Goal: Information Seeking & Learning: Learn about a topic

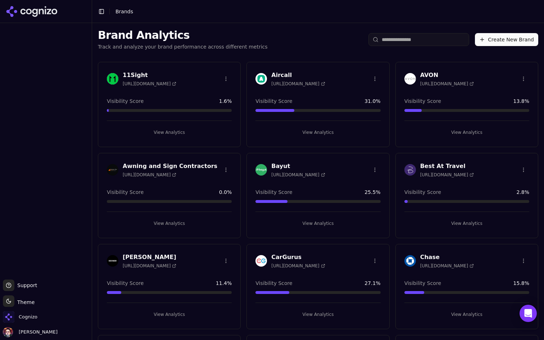
click at [529, 39] on button "Create New Brand" at bounding box center [506, 39] width 63 height 13
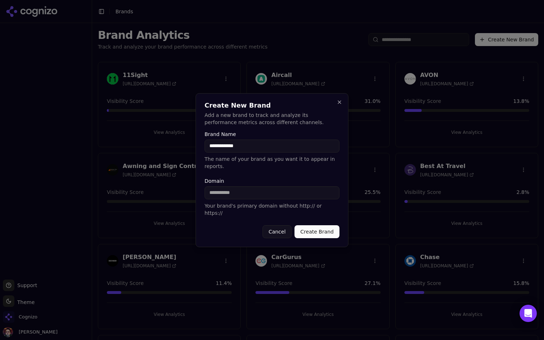
type input "**********"
click at [318, 229] on button "Create Brand" at bounding box center [317, 231] width 45 height 13
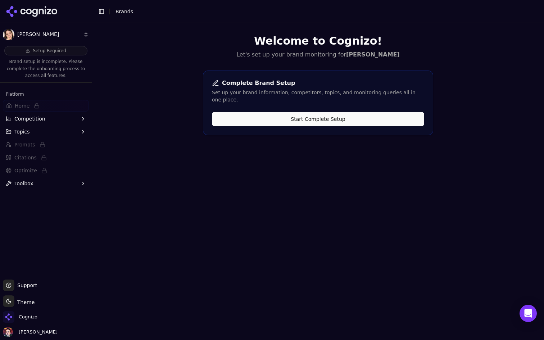
click at [350, 112] on button "Start Complete Setup" at bounding box center [318, 119] width 212 height 14
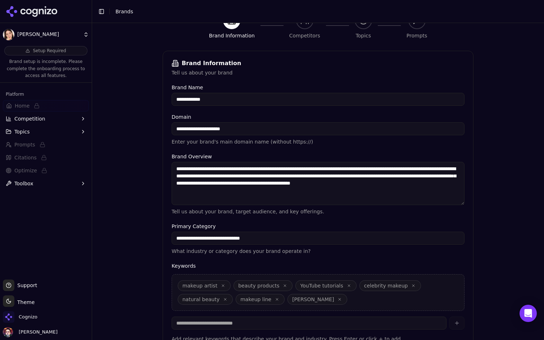
scroll to position [125, 0]
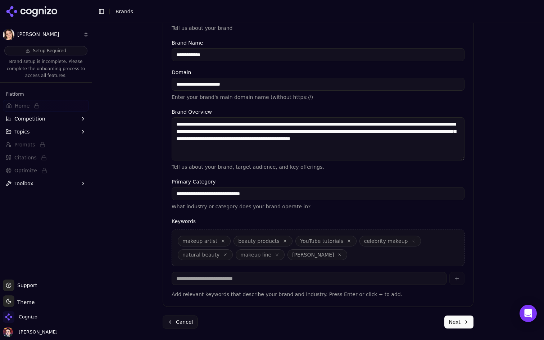
click at [338, 254] on icon "button" at bounding box center [340, 255] width 4 height 4
click at [461, 322] on button "Next" at bounding box center [458, 322] width 29 height 13
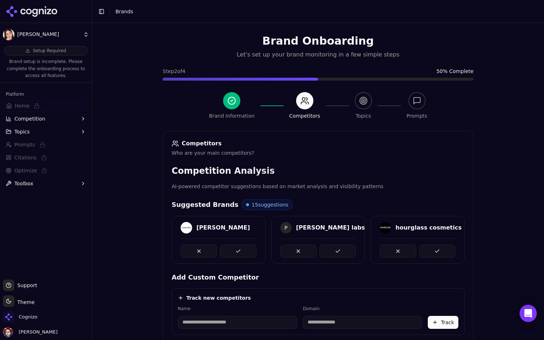
scroll to position [123, 0]
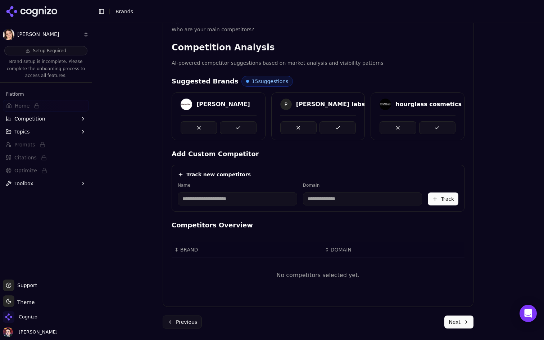
click at [448, 322] on button "Next" at bounding box center [458, 322] width 29 height 13
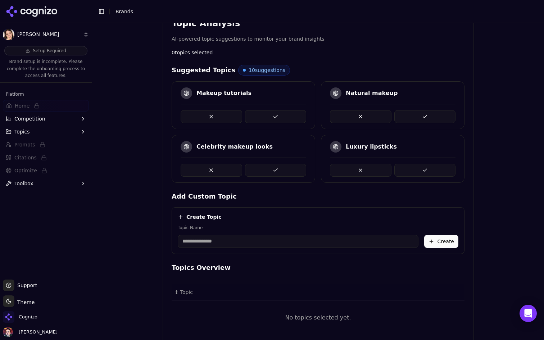
scroll to position [135, 0]
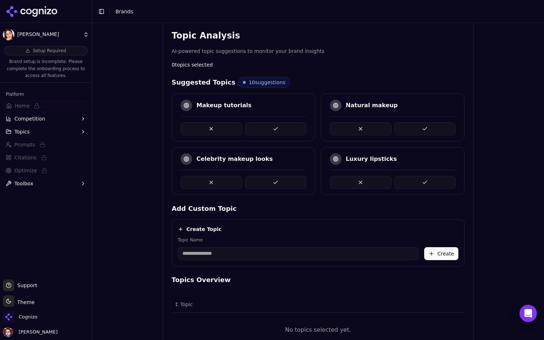
click at [426, 122] on button at bounding box center [425, 128] width 62 height 13
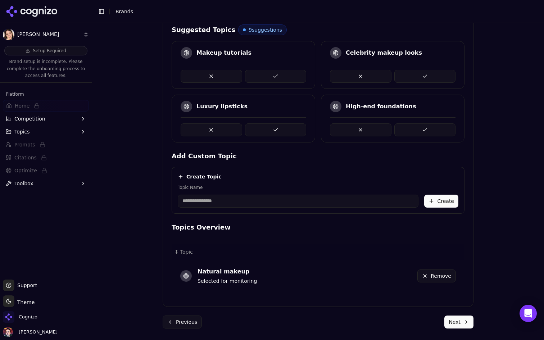
scroll to position [167, 0]
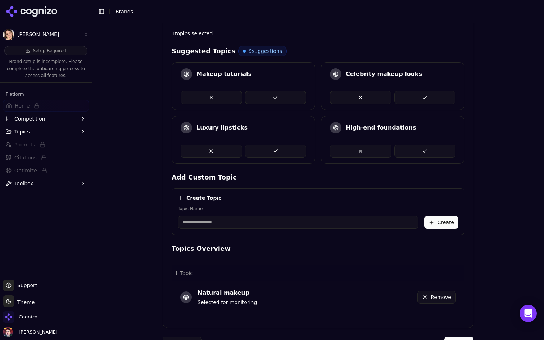
click at [429, 96] on button at bounding box center [425, 97] width 62 height 13
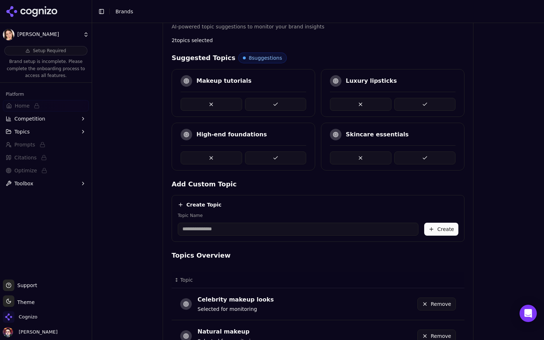
scroll to position [163, 0]
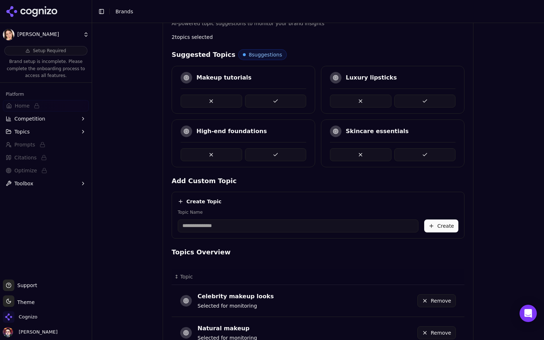
click at [295, 97] on button at bounding box center [276, 101] width 62 height 13
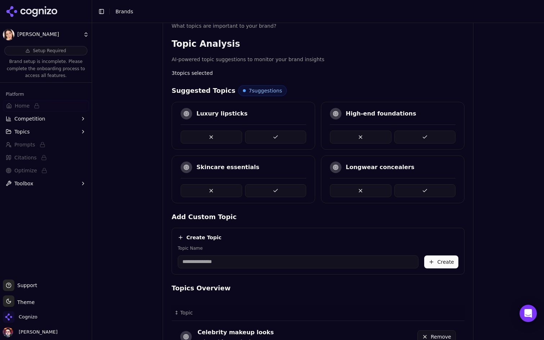
scroll to position [102, 0]
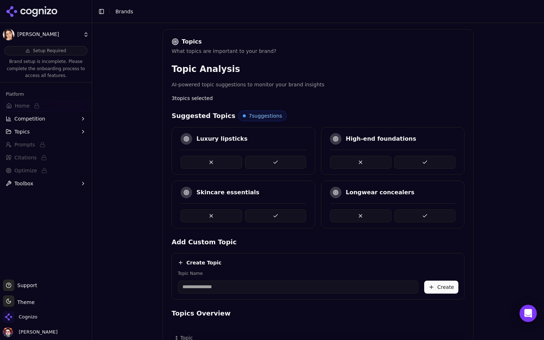
click at [278, 158] on button at bounding box center [276, 162] width 62 height 13
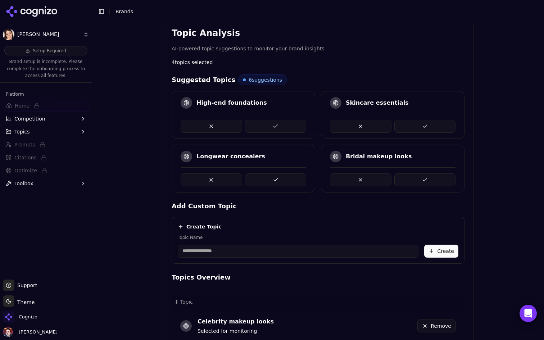
click at [281, 180] on button at bounding box center [276, 179] width 62 height 13
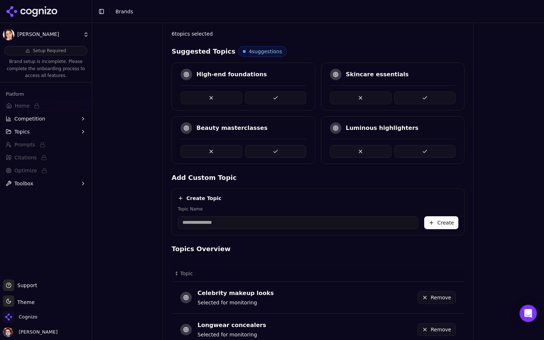
scroll to position [163, 0]
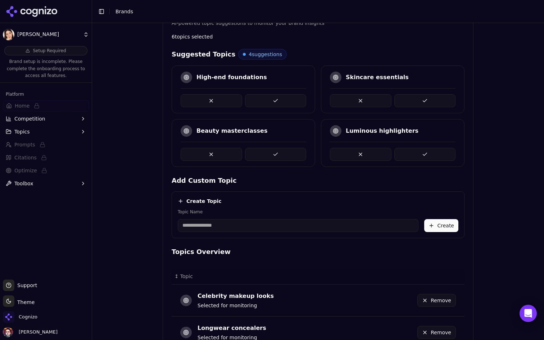
click at [417, 161] on div "Luminous highlighters" at bounding box center [393, 143] width 144 height 48
click at [428, 155] on button at bounding box center [425, 154] width 62 height 13
click at [423, 101] on button at bounding box center [425, 100] width 62 height 13
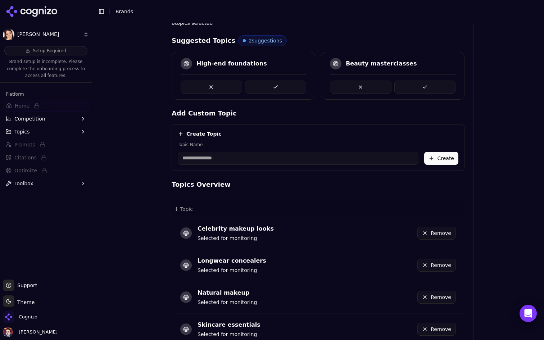
scroll to position [101, 0]
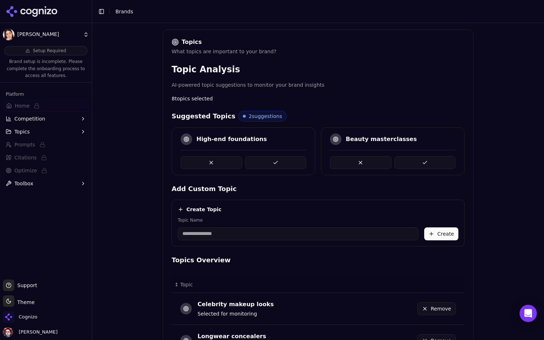
click at [272, 163] on button at bounding box center [276, 162] width 62 height 13
click at [276, 159] on button at bounding box center [276, 162] width 62 height 13
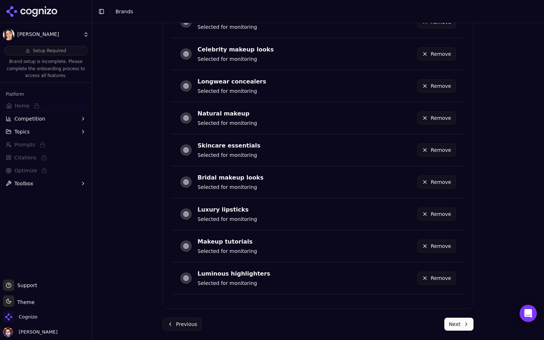
scroll to position [398, 0]
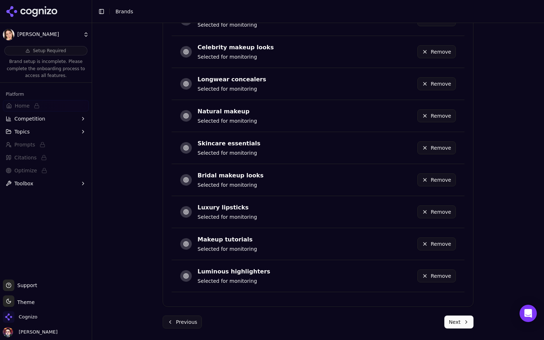
click at [458, 324] on button "Next" at bounding box center [458, 322] width 29 height 13
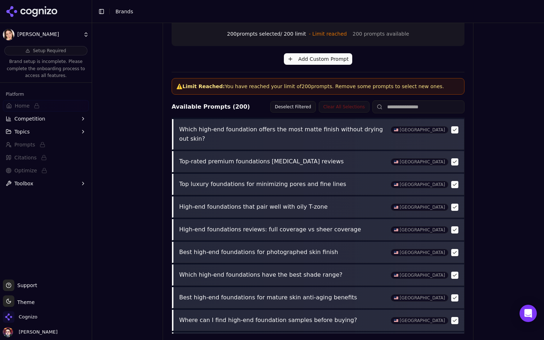
scroll to position [0, 0]
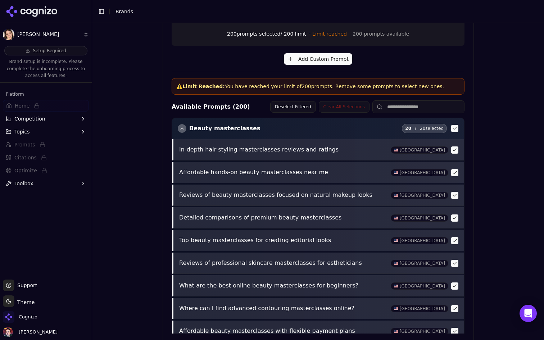
click at [184, 127] on div "button" at bounding box center [182, 128] width 9 height 9
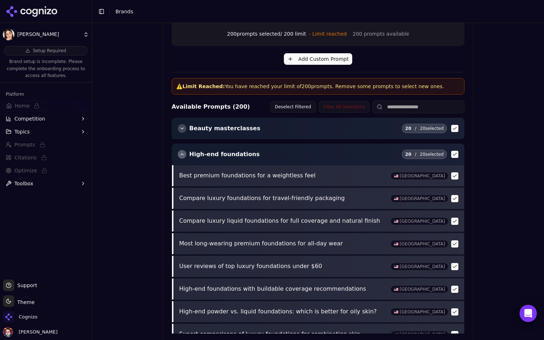
click at [181, 152] on div "button" at bounding box center [182, 154] width 9 height 9
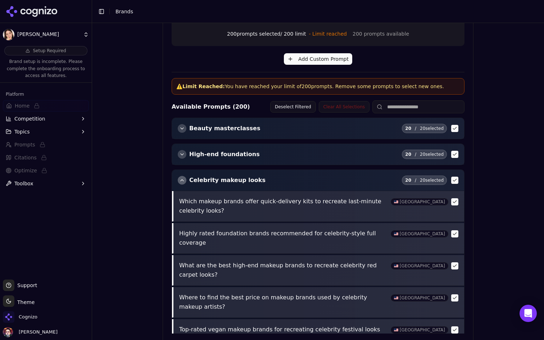
click at [180, 183] on div "button" at bounding box center [182, 180] width 9 height 9
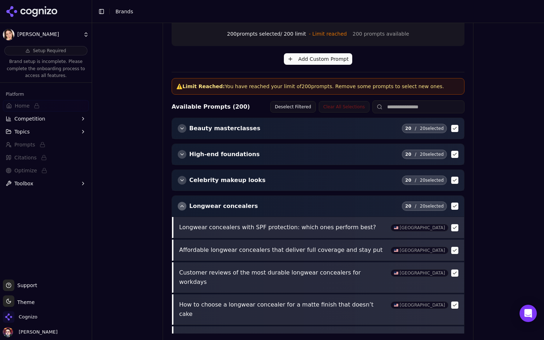
click at [180, 212] on div "Longwear concealers 20 / 20 selected" at bounding box center [318, 206] width 292 height 21
click at [182, 210] on div "button" at bounding box center [182, 206] width 9 height 9
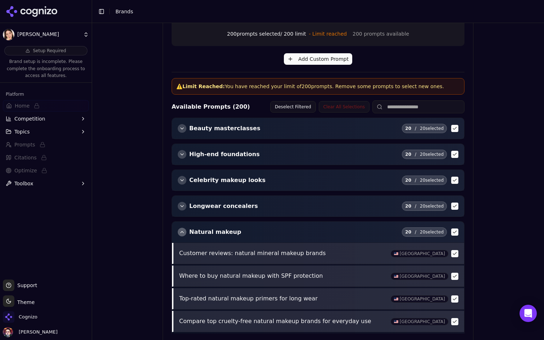
click at [182, 232] on div "button" at bounding box center [182, 232] width 9 height 9
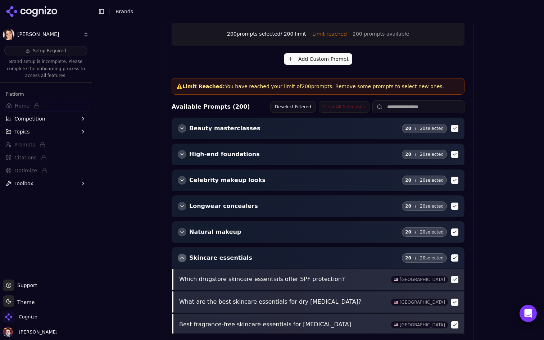
click at [183, 254] on div "button" at bounding box center [182, 258] width 9 height 9
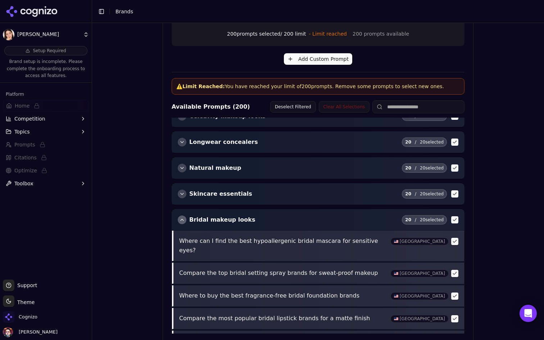
scroll to position [89, 0]
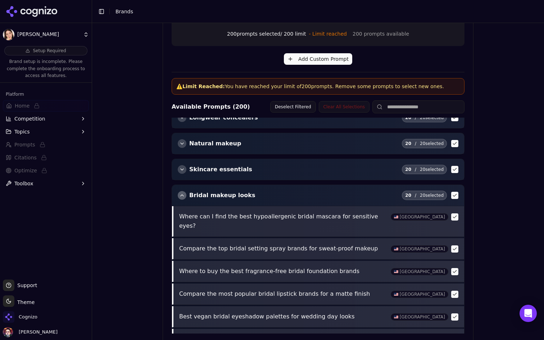
click at [184, 194] on div "button" at bounding box center [182, 195] width 9 height 9
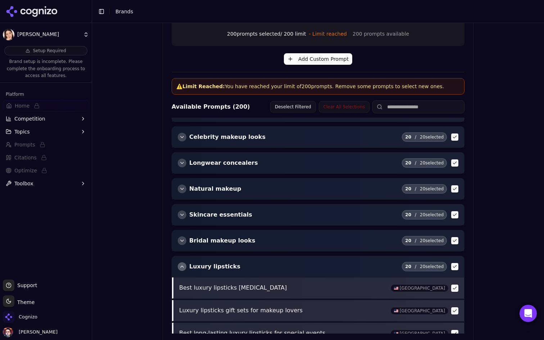
scroll to position [21, 0]
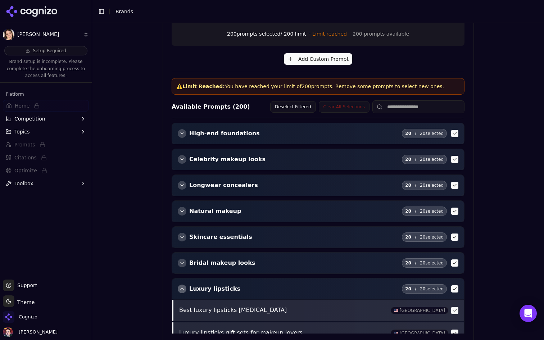
click at [182, 290] on div "button" at bounding box center [182, 289] width 9 height 9
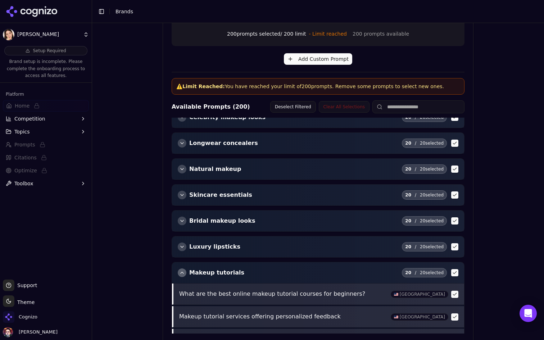
scroll to position [82, 0]
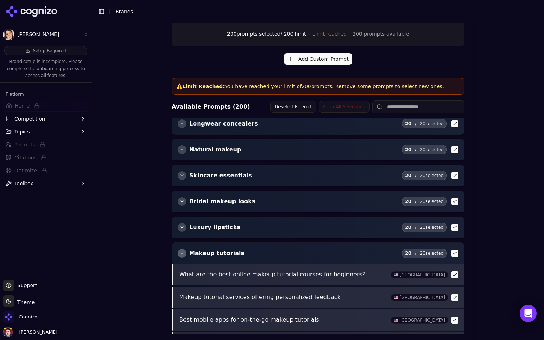
click at [182, 253] on div "button" at bounding box center [182, 253] width 9 height 9
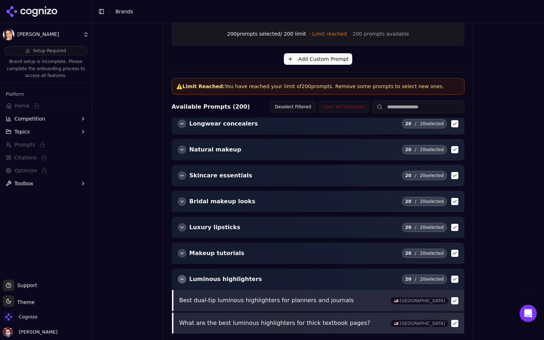
click at [182, 280] on div "button" at bounding box center [182, 279] width 9 height 9
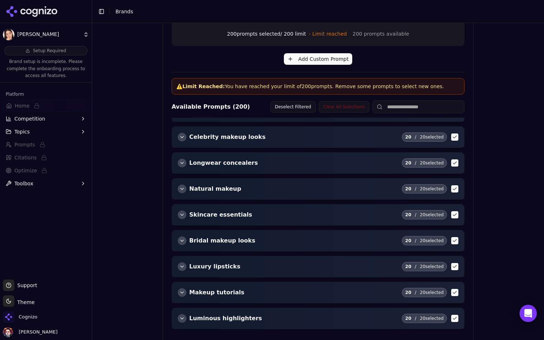
click at [253, 227] on div "Beauty masterclasses 20 / 20 selected High-end foundations 20 / 20 selected Cel…" at bounding box center [318, 226] width 293 height 216
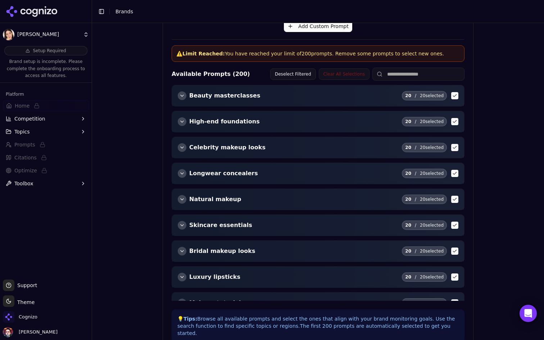
scroll to position [213, 0]
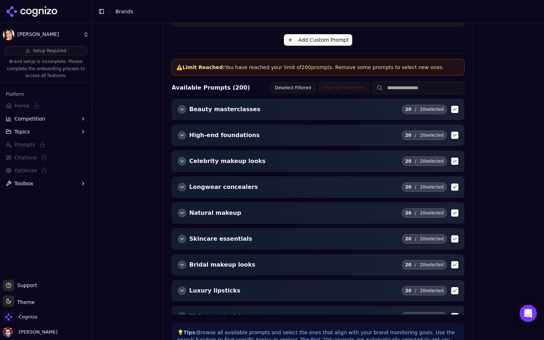
click at [182, 108] on div "button" at bounding box center [182, 109] width 9 height 9
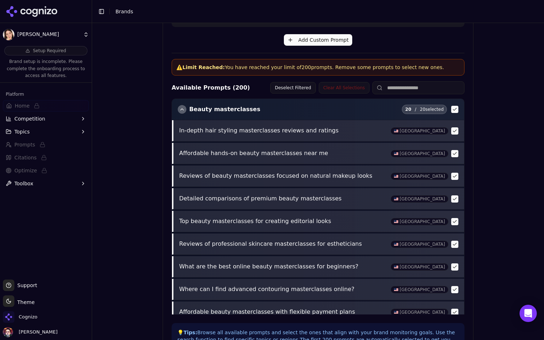
click at [182, 108] on div "button" at bounding box center [182, 109] width 9 height 9
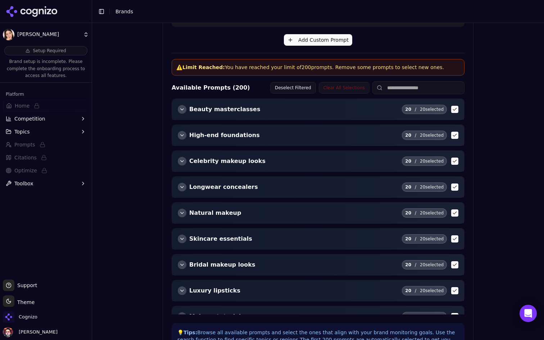
click at [455, 112] on masterclasses "button" at bounding box center [454, 109] width 7 height 7
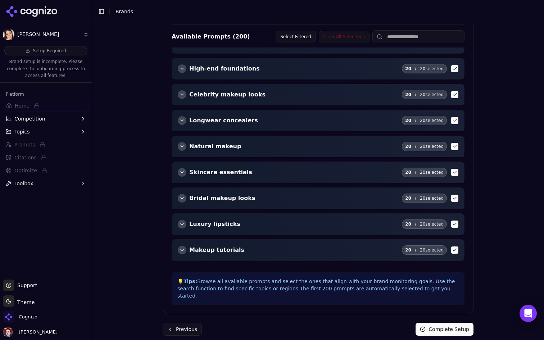
scroll to position [0, 0]
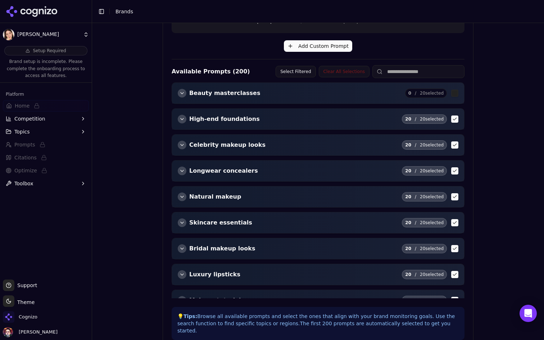
click at [182, 224] on div "button" at bounding box center [182, 222] width 9 height 9
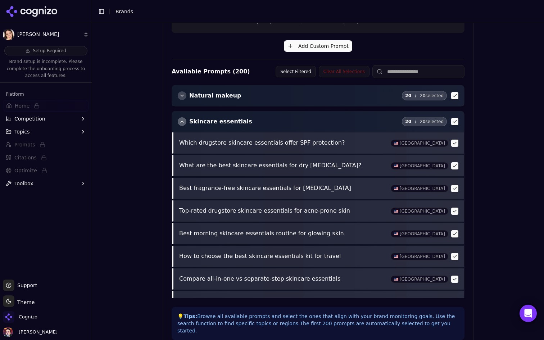
click at [181, 125] on div "button" at bounding box center [182, 121] width 9 height 9
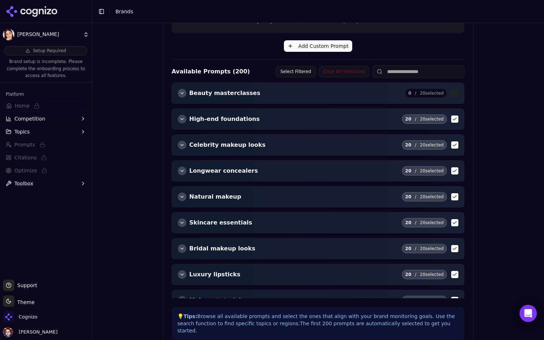
click at [179, 118] on div "button" at bounding box center [182, 119] width 9 height 9
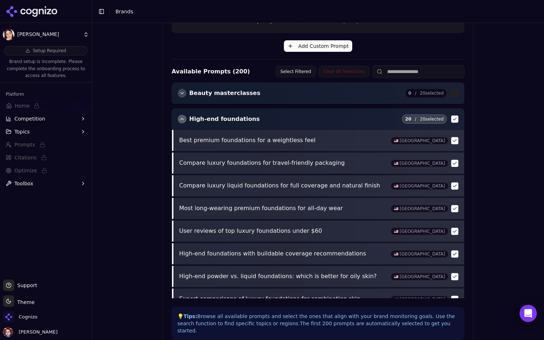
click at [179, 118] on div "button" at bounding box center [182, 119] width 9 height 9
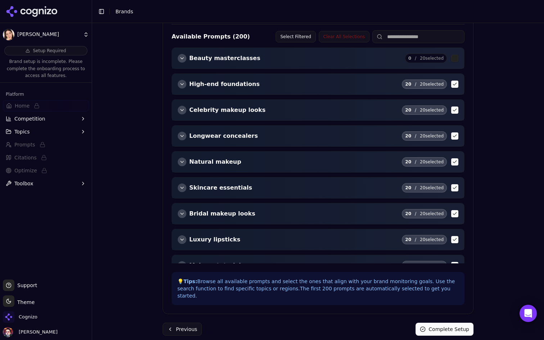
scroll to position [43, 0]
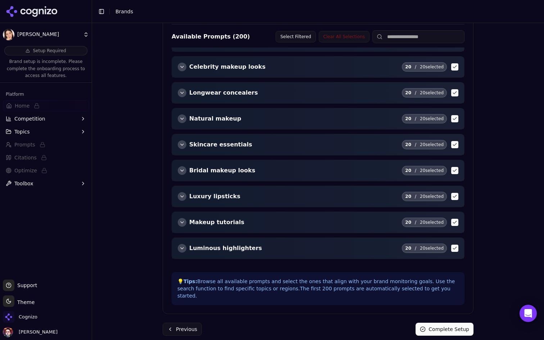
click at [182, 244] on button "Luminous highlighters" at bounding box center [220, 248] width 84 height 9
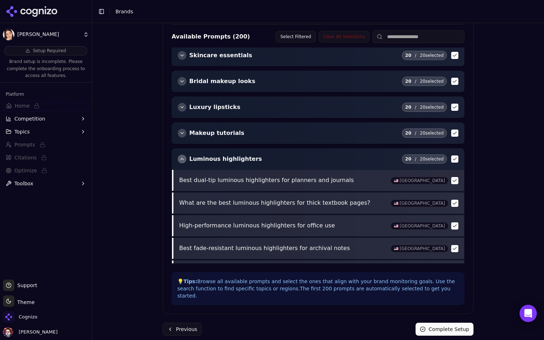
scroll to position [170, 0]
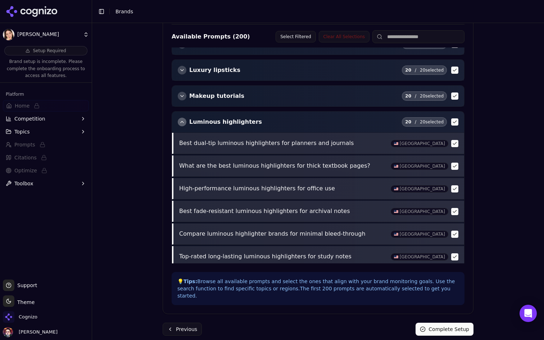
click at [184, 118] on div "button" at bounding box center [182, 122] width 9 height 9
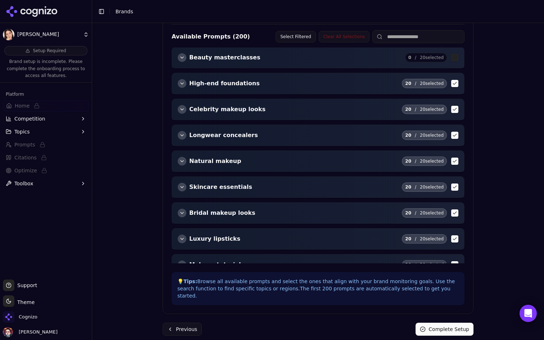
scroll to position [0, 0]
click at [181, 85] on div "button" at bounding box center [182, 84] width 9 height 9
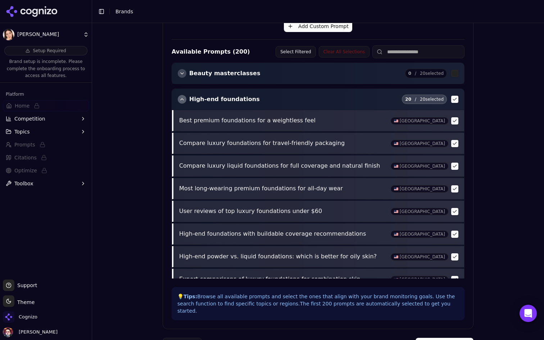
click at [180, 100] on div "button" at bounding box center [182, 99] width 9 height 9
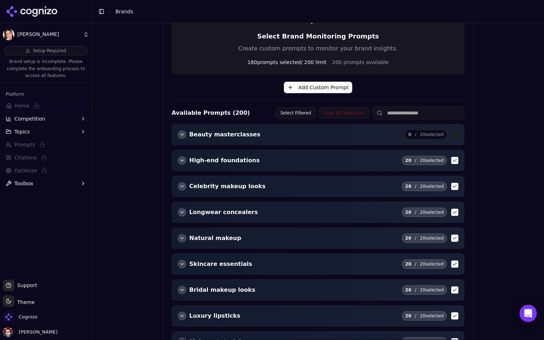
scroll to position [165, 0]
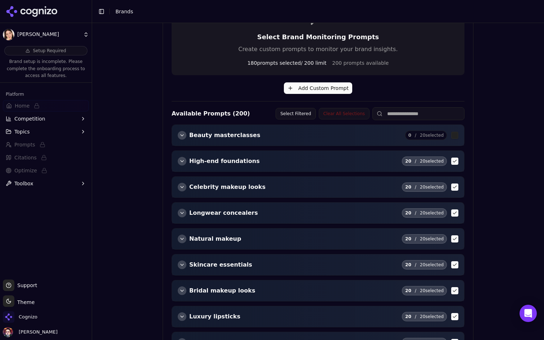
click at [177, 185] on div "Celebrity makeup looks 20 / 20 selected" at bounding box center [318, 187] width 292 height 21
click at [181, 186] on div "button" at bounding box center [182, 187] width 9 height 9
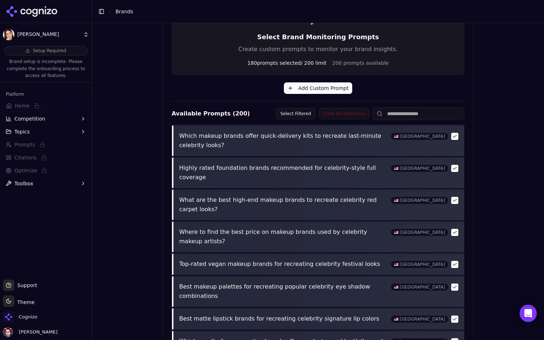
scroll to position [0, 0]
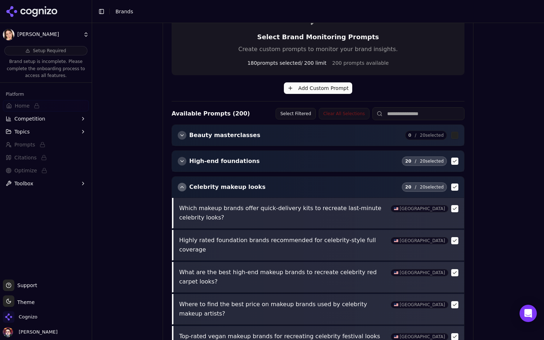
click at [182, 189] on div "button" at bounding box center [182, 187] width 9 height 9
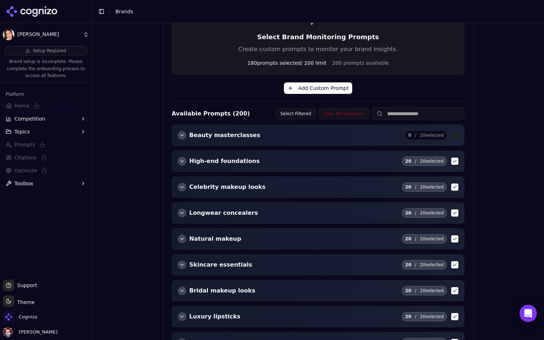
click at [180, 214] on div "button" at bounding box center [182, 213] width 9 height 9
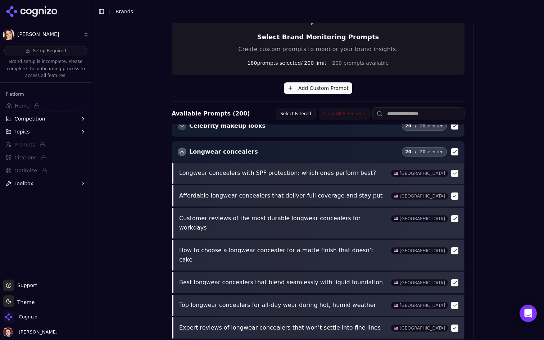
scroll to position [62, 0]
click at [183, 149] on div "button" at bounding box center [182, 151] width 9 height 9
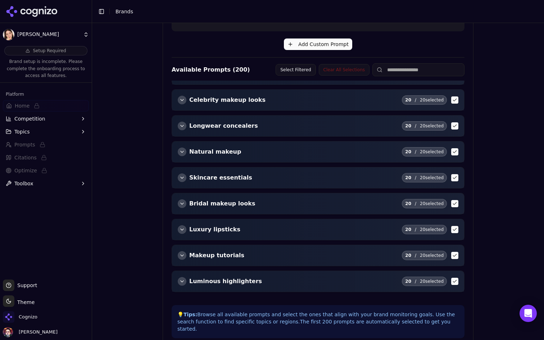
scroll to position [222, 0]
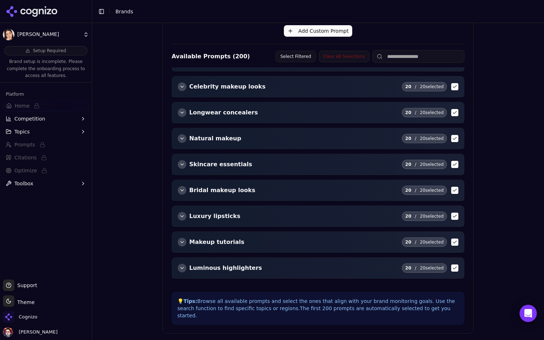
click at [181, 167] on div "button" at bounding box center [182, 164] width 9 height 9
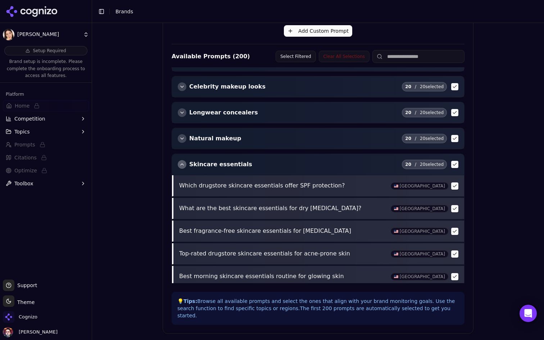
click at [181, 167] on div "button" at bounding box center [182, 164] width 9 height 9
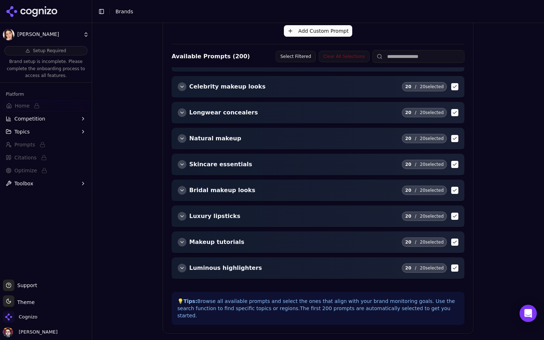
click at [183, 191] on div "button" at bounding box center [182, 190] width 9 height 9
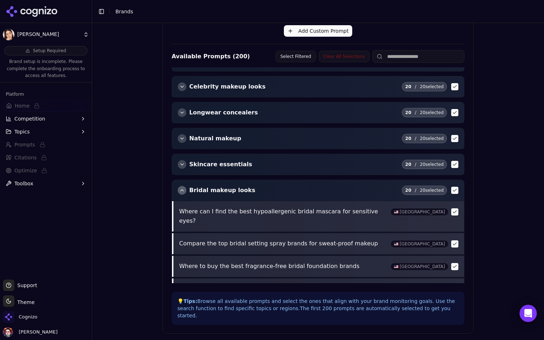
click at [183, 191] on div "button" at bounding box center [182, 190] width 9 height 9
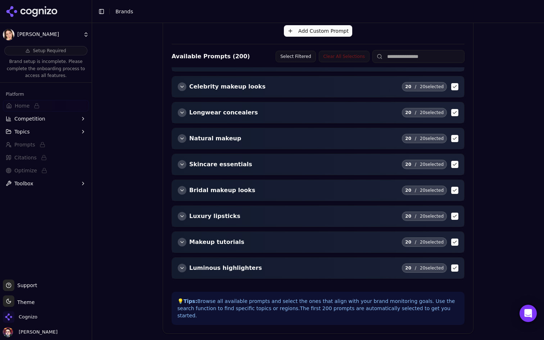
scroll to position [242, 0]
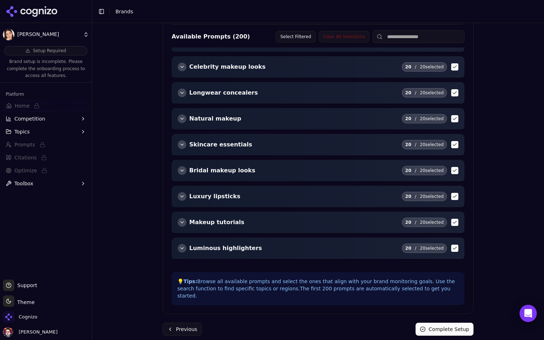
click at [180, 199] on div "button" at bounding box center [182, 196] width 9 height 9
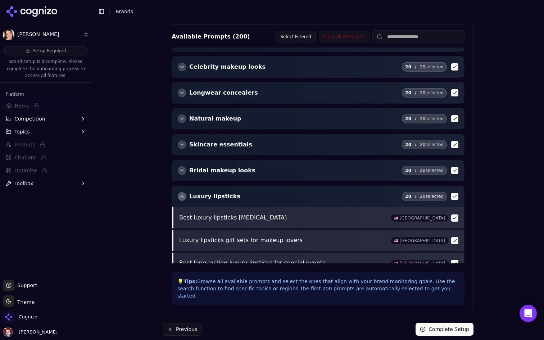
click at [182, 195] on div "button" at bounding box center [182, 196] width 9 height 9
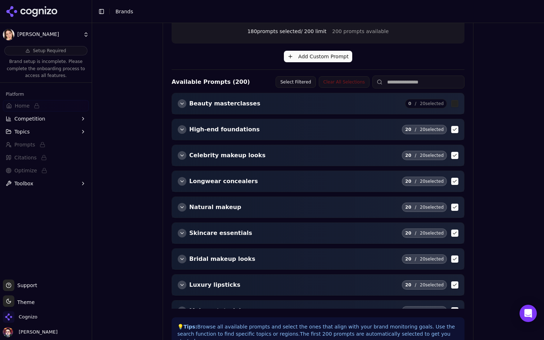
scroll to position [180, 0]
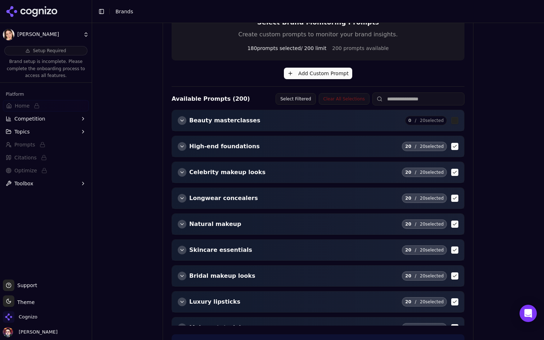
click at [179, 146] on div "button" at bounding box center [182, 146] width 9 height 9
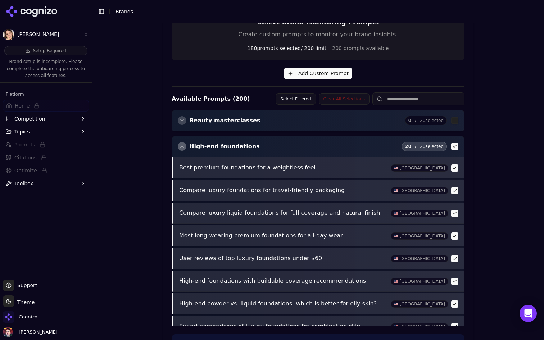
click at [185, 145] on div "button" at bounding box center [182, 146] width 9 height 9
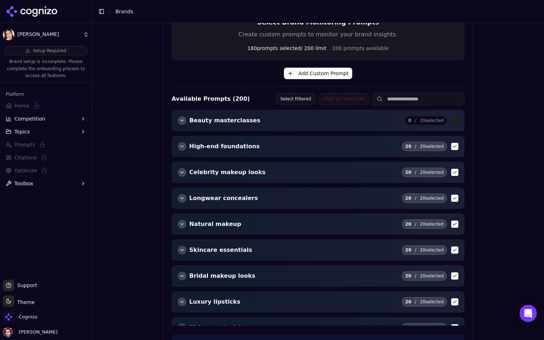
click at [185, 115] on div "Beauty masterclasses 0 / 20 selected" at bounding box center [318, 120] width 292 height 21
click at [183, 122] on div "button" at bounding box center [182, 120] width 9 height 9
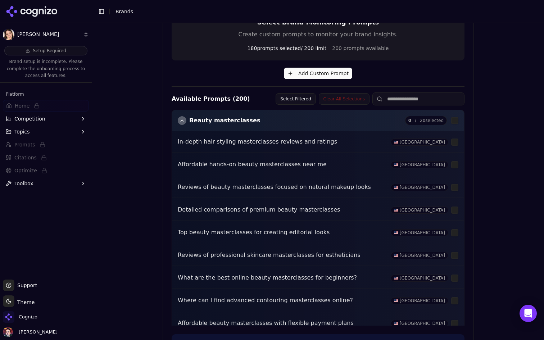
click at [183, 122] on div "button" at bounding box center [182, 120] width 9 height 9
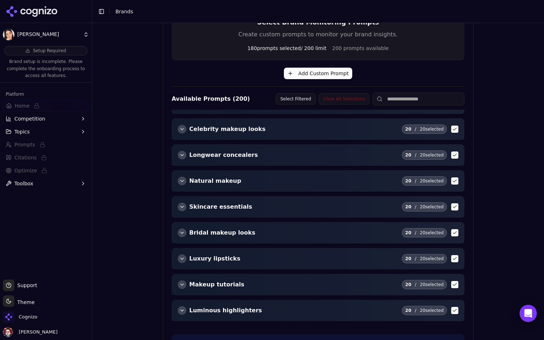
scroll to position [195, 0]
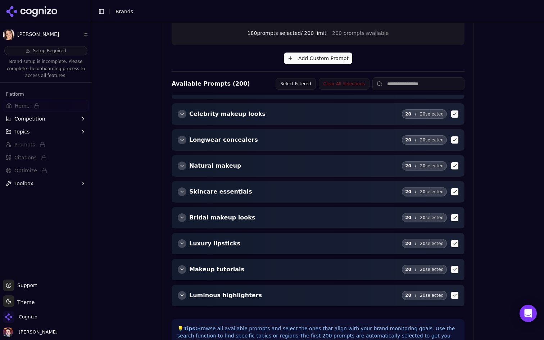
click at [182, 216] on div "button" at bounding box center [182, 217] width 9 height 9
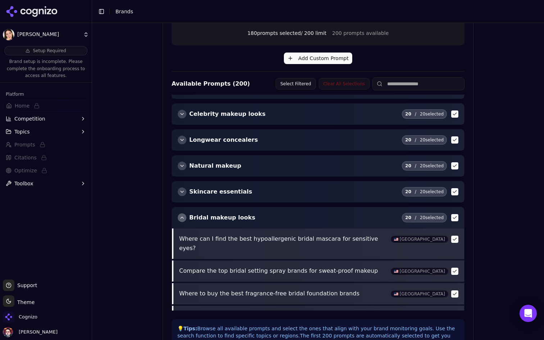
click at [182, 216] on div "button" at bounding box center [182, 217] width 9 height 9
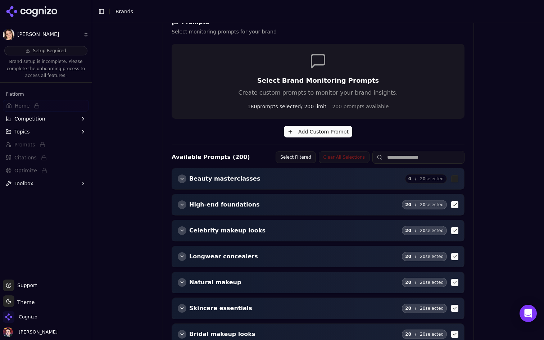
scroll to position [0, 0]
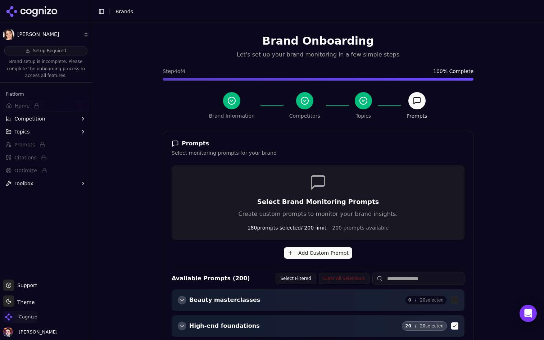
click at [34, 319] on span "Cognizo" at bounding box center [28, 317] width 19 height 6
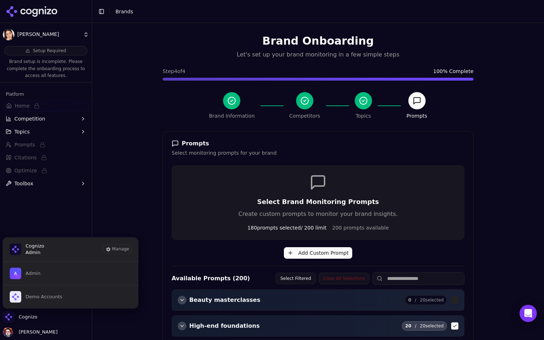
click at [123, 11] on span "Brands" at bounding box center [125, 12] width 18 height 6
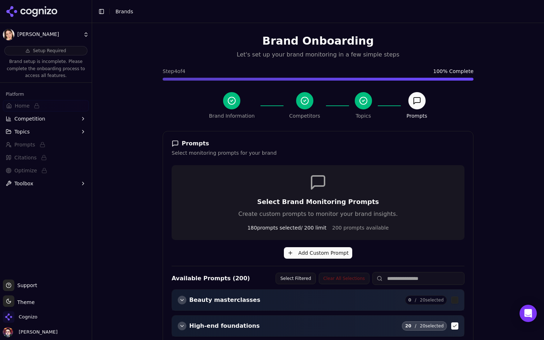
click at [21, 13] on icon at bounding box center [23, 12] width 5 height 6
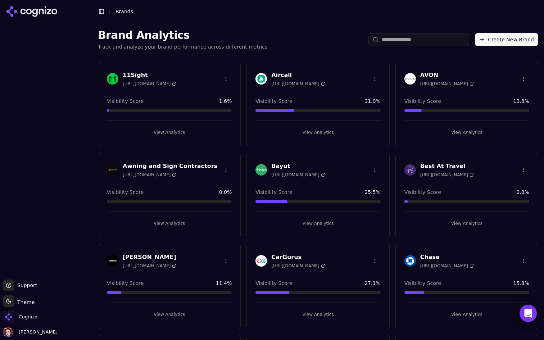
click at [303, 134] on button "View Analytics" at bounding box center [318, 133] width 125 height 12
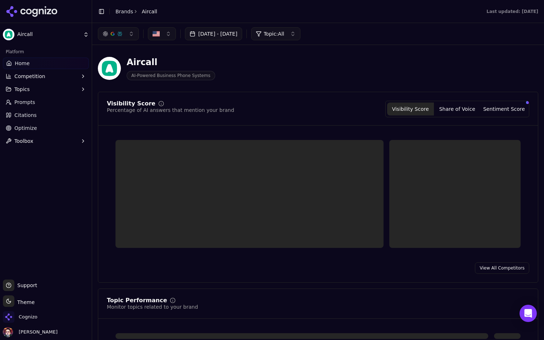
click at [32, 105] on span "Prompts" at bounding box center [24, 102] width 21 height 7
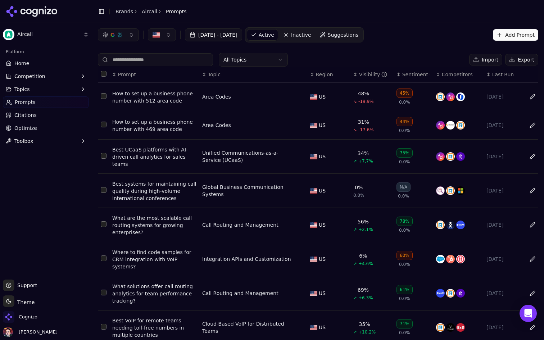
click at [163, 95] on div "How to set up a business phone number with 512 area code" at bounding box center [154, 97] width 84 height 14
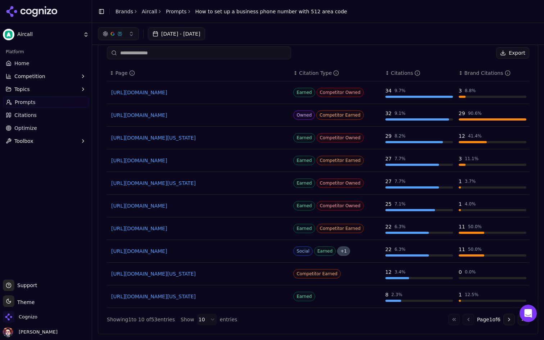
scroll to position [342, 0]
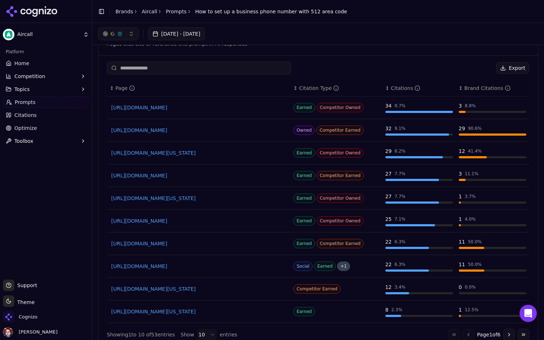
click at [316, 87] on div "Citation Type" at bounding box center [319, 88] width 40 height 7
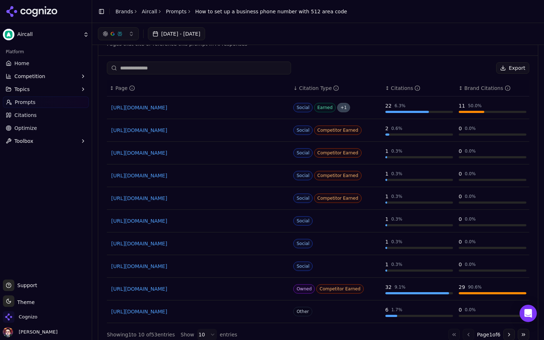
click at [316, 87] on div "Citation Type" at bounding box center [319, 88] width 40 height 7
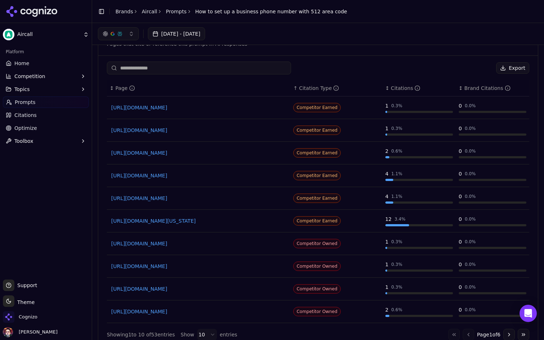
click at [316, 87] on div "Citation Type" at bounding box center [319, 88] width 40 height 7
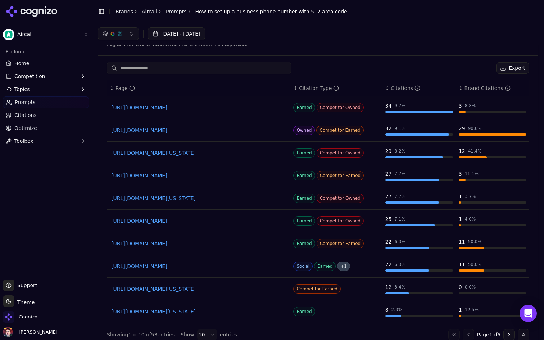
click at [239, 130] on link "https://aircall.io/local-phone-numbers/us-tx-512-area-code" at bounding box center [198, 130] width 175 height 7
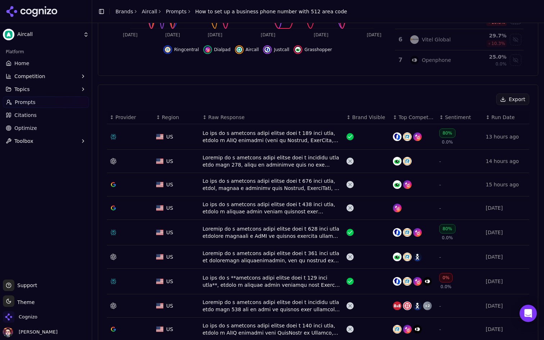
scroll to position [185, 0]
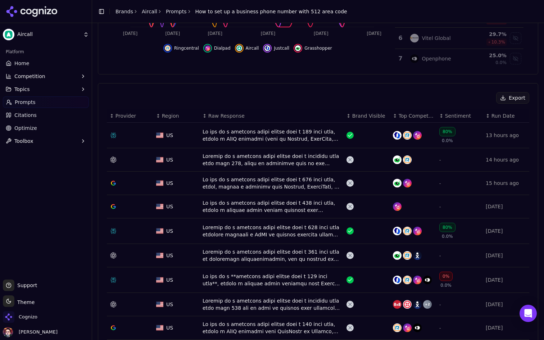
click at [290, 135] on div "Data table" at bounding box center [272, 135] width 138 height 14
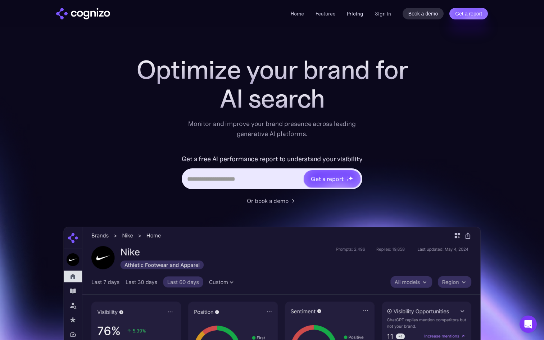
click at [356, 15] on link "Pricing" at bounding box center [355, 13] width 17 height 6
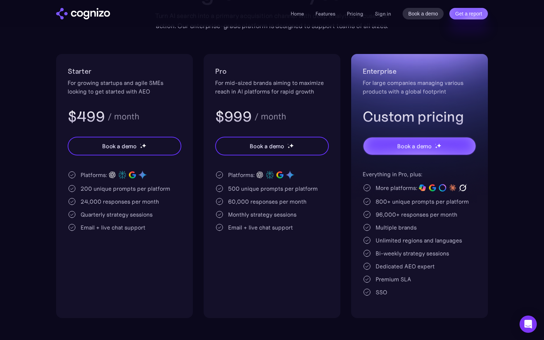
scroll to position [109, 0]
